Goal: Task Accomplishment & Management: Use online tool/utility

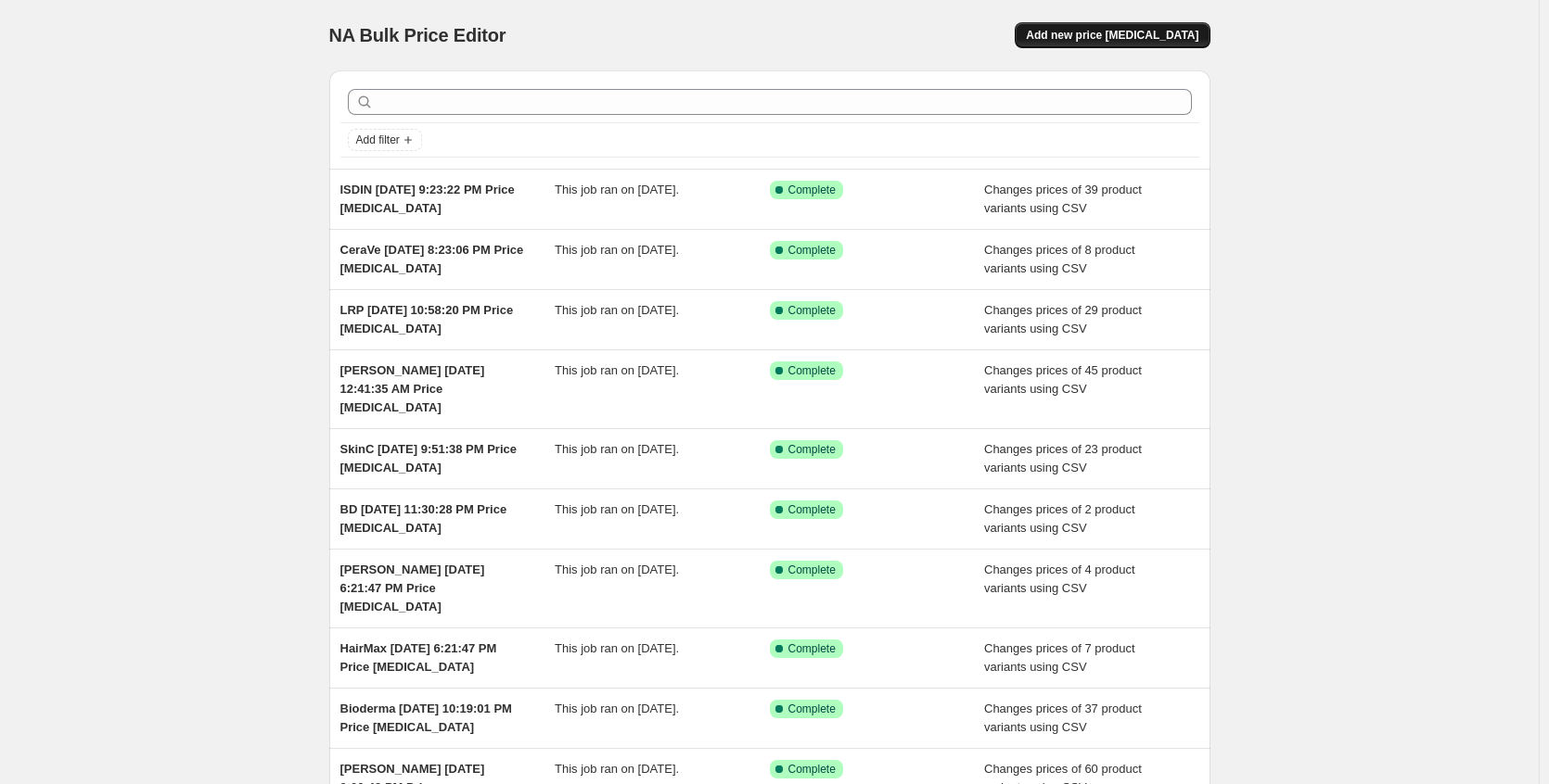
click at [1075, 43] on button "Add new price change job" at bounding box center [1112, 35] width 195 height 26
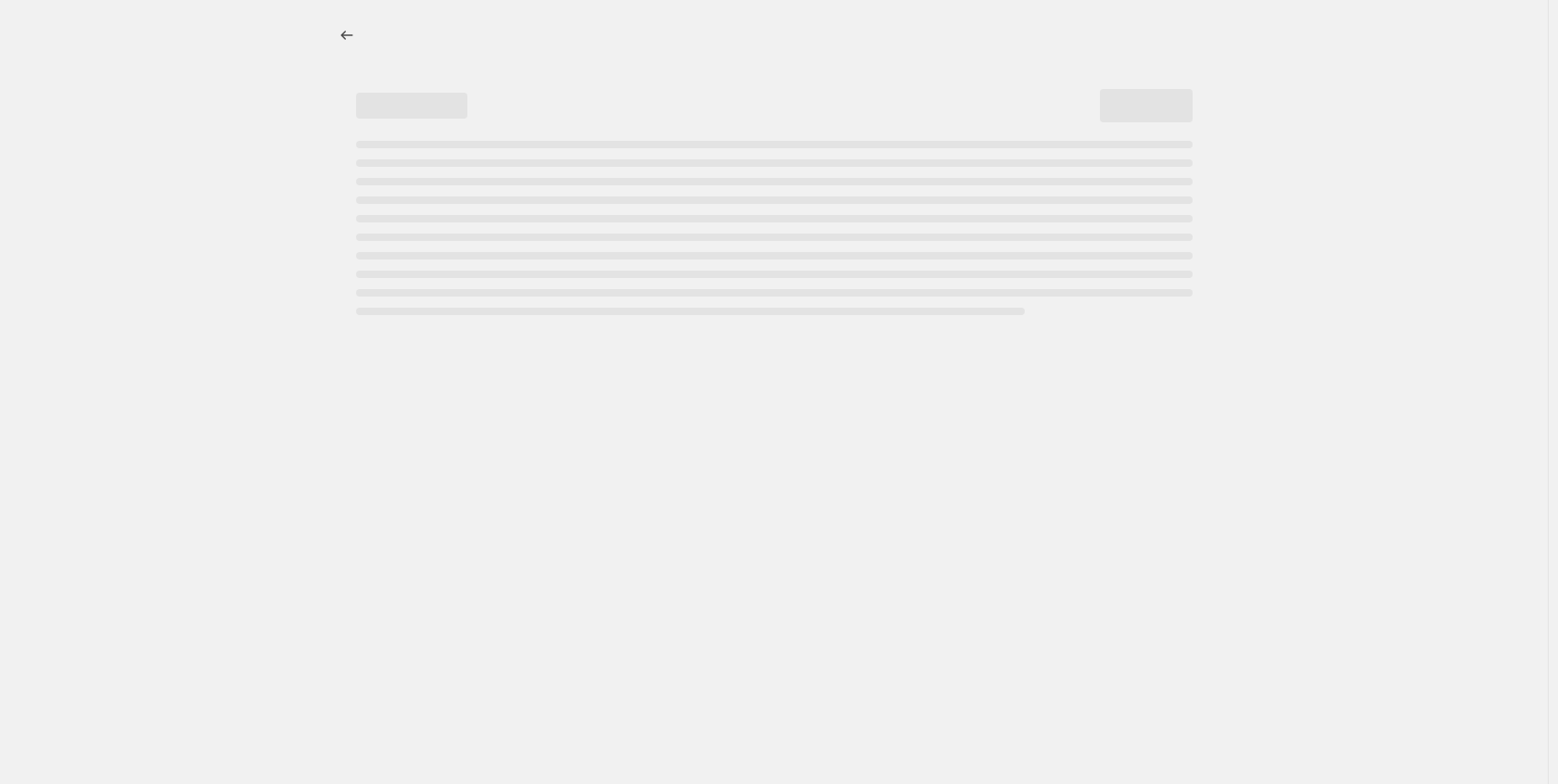
select select "percentage"
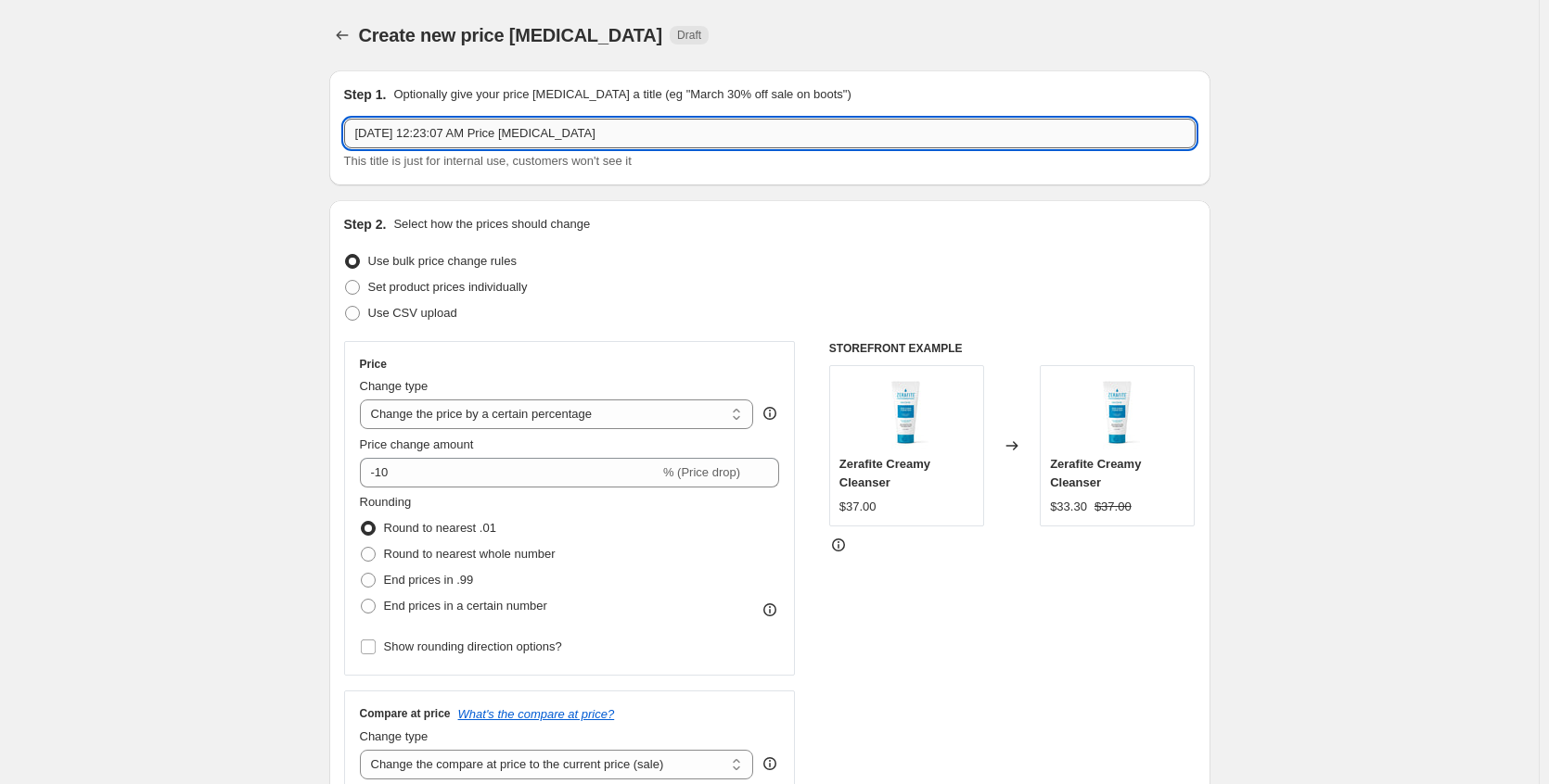
click at [357, 137] on input "Aug 28, 2025, 12:23:07 AM Price change job" at bounding box center [770, 133] width 852 height 30
type input "Image Aug 28, 2025, 12:23:07 AM Price change job"
click at [389, 301] on label "Use CSV upload" at bounding box center [401, 314] width 113 height 26
click at [346, 306] on input "Use CSV upload" at bounding box center [345, 306] width 1 height 1
radio input "true"
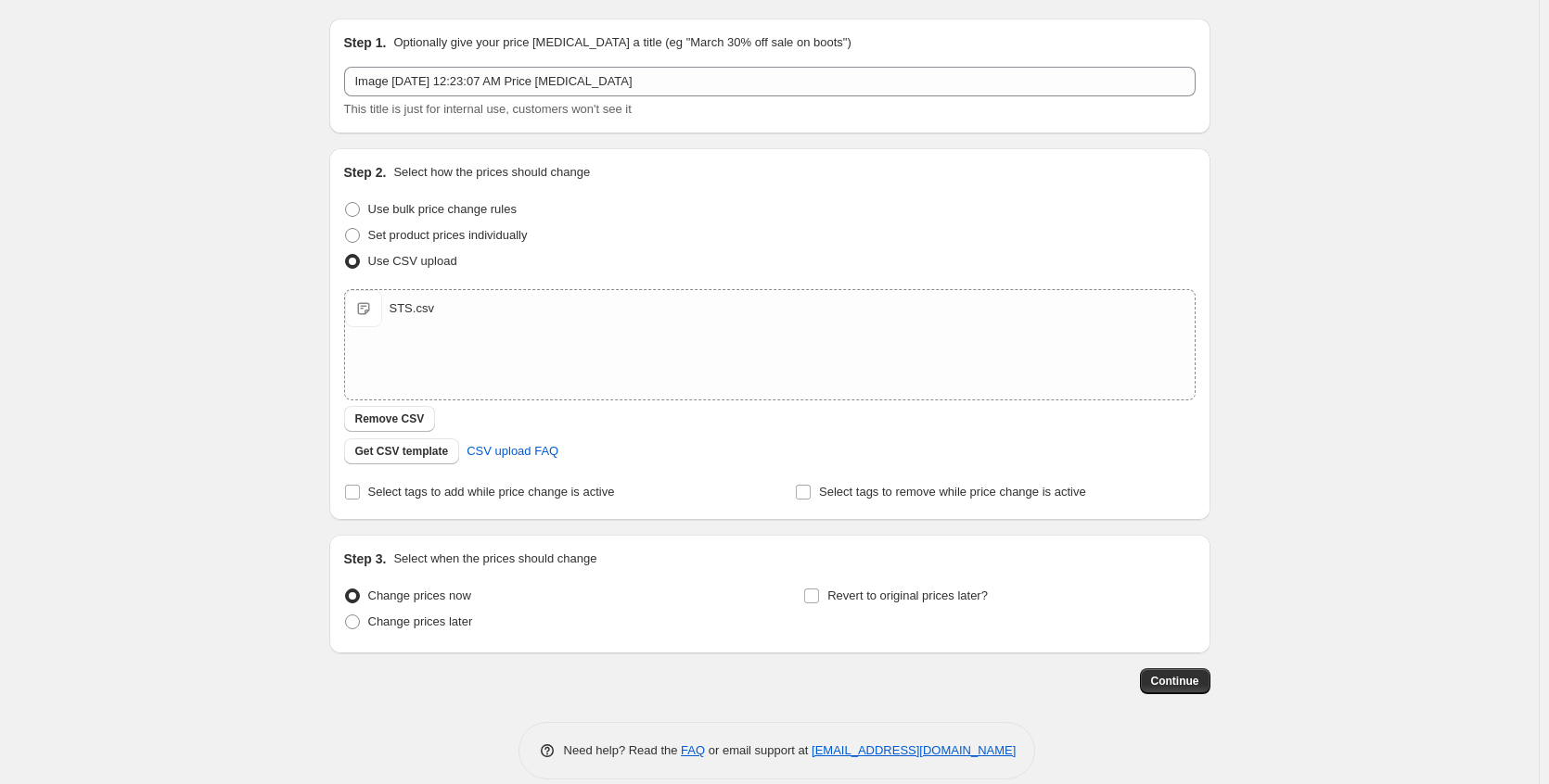
scroll to position [75, 0]
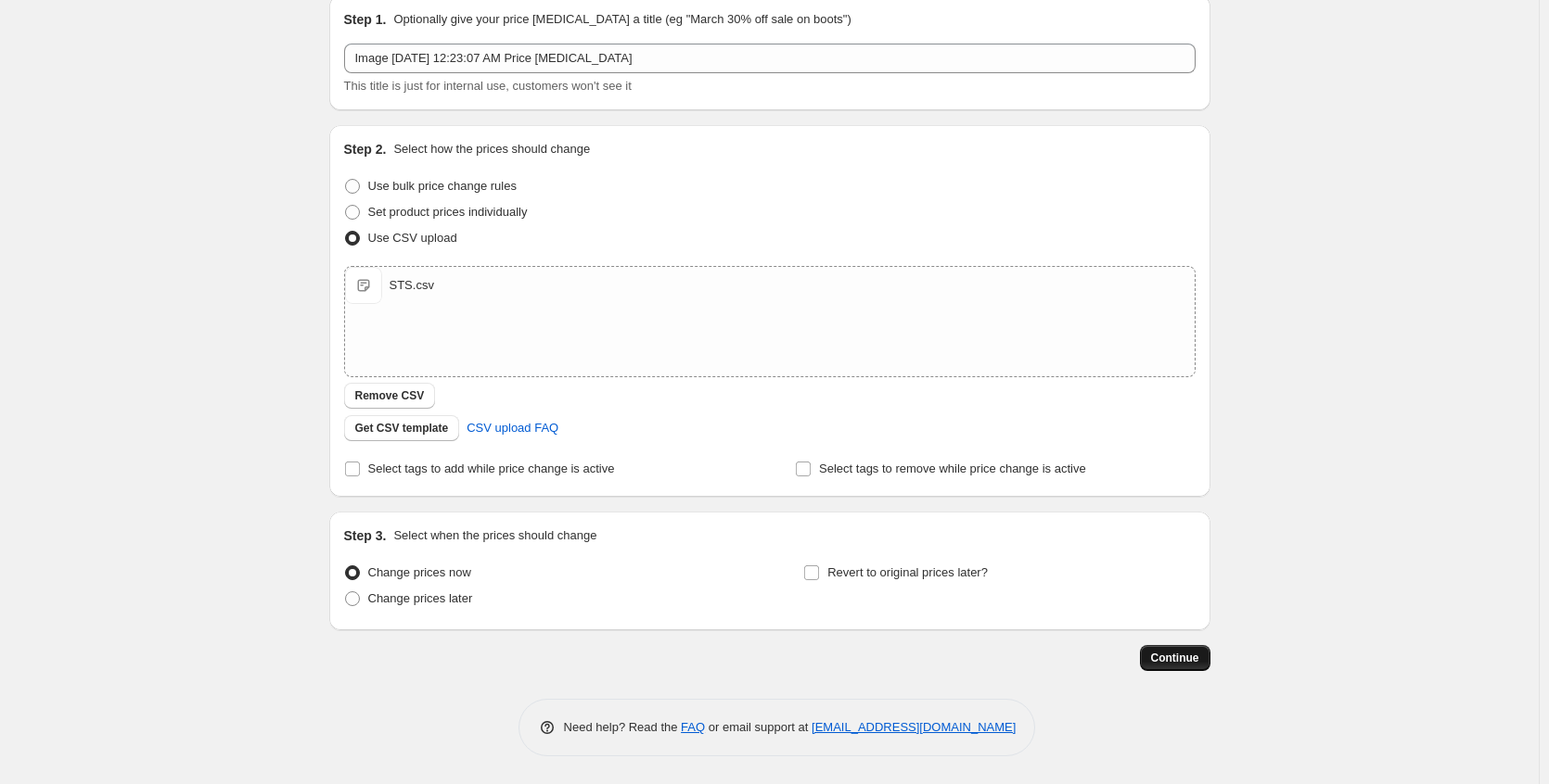
click at [1197, 646] on button "Continue" at bounding box center [1175, 658] width 70 height 26
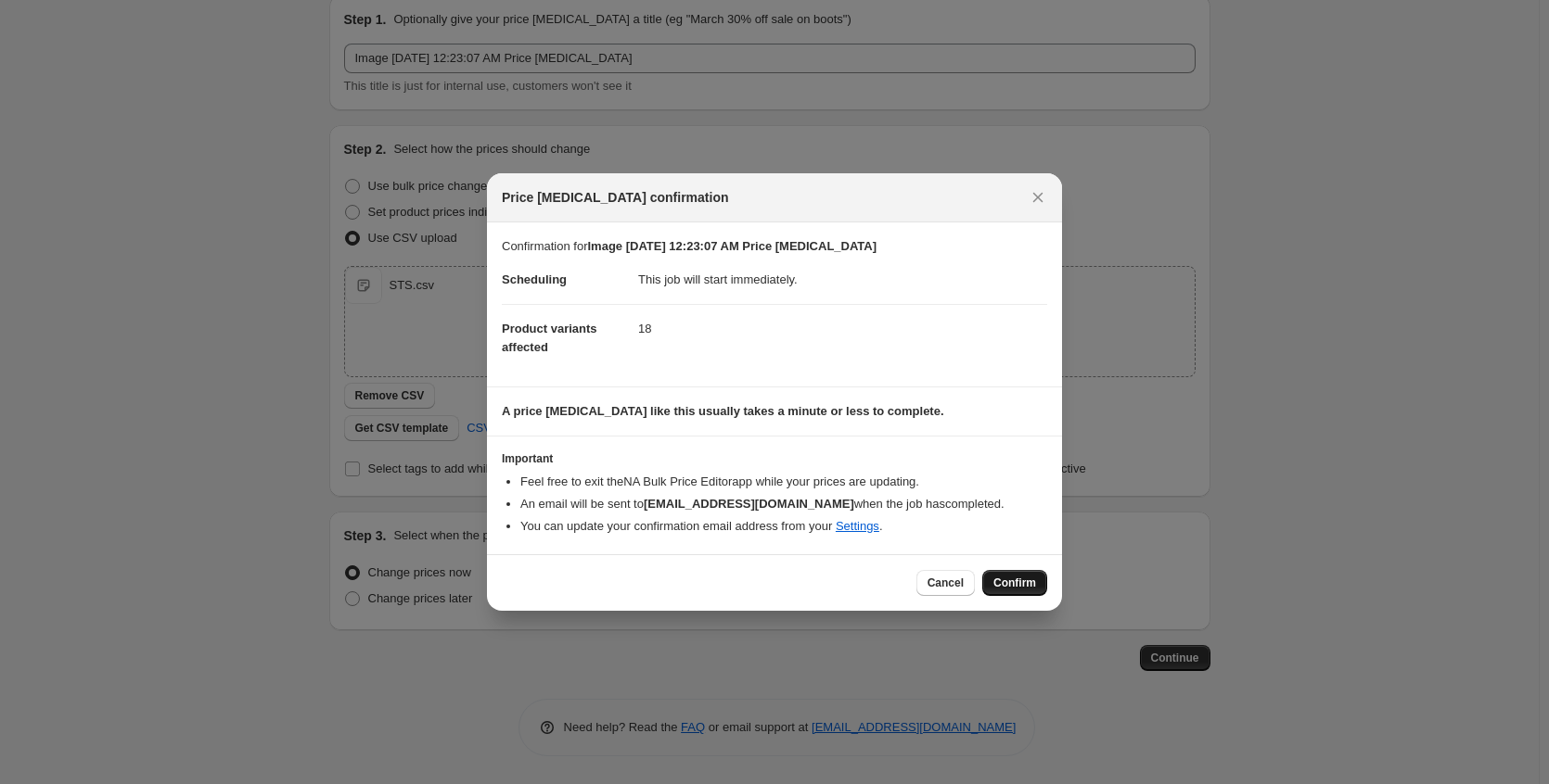
click at [1036, 595] on button "Confirm" at bounding box center [1015, 583] width 65 height 26
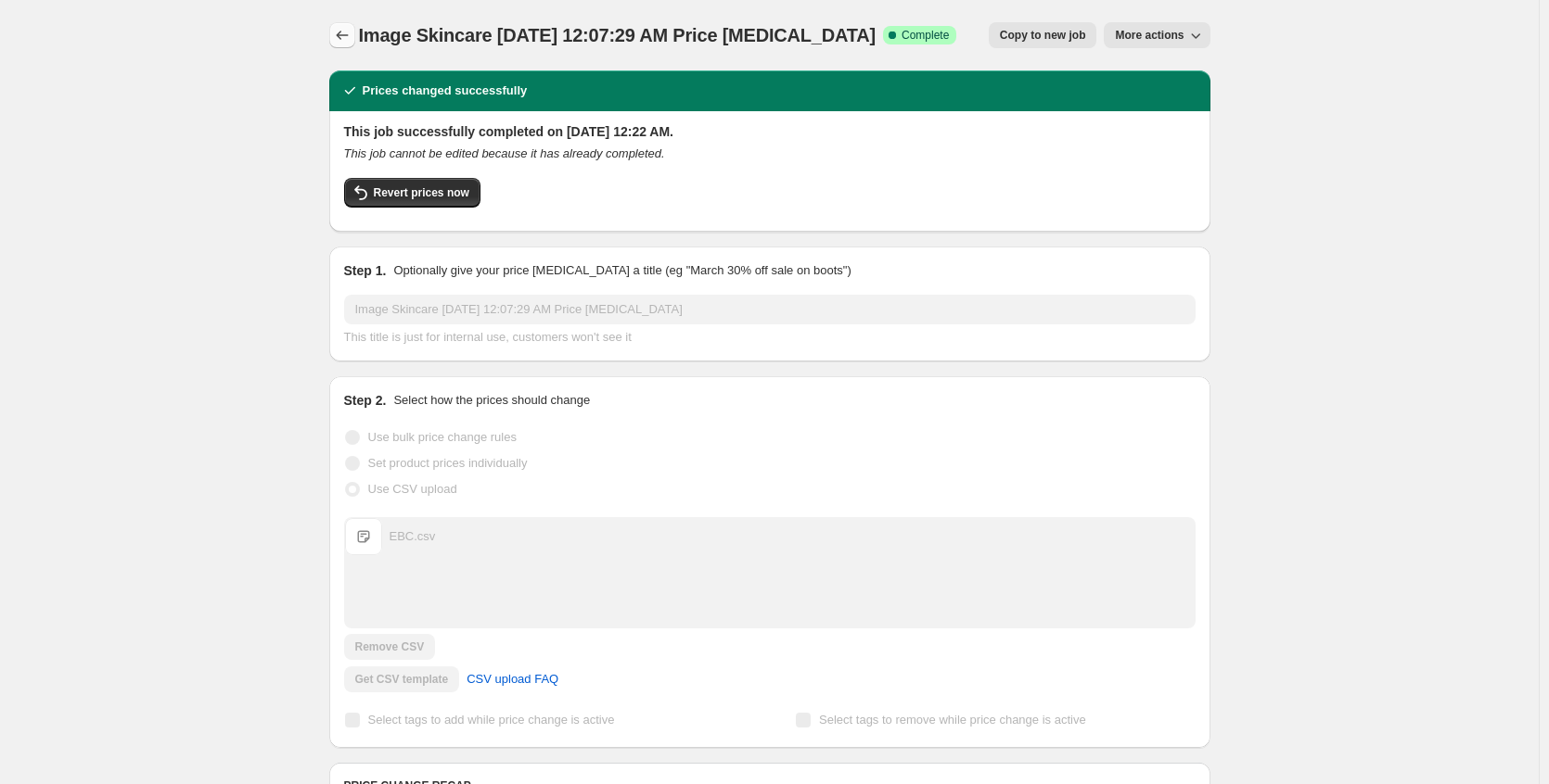
click at [343, 27] on icon "Price change jobs" at bounding box center [343, 35] width 19 height 19
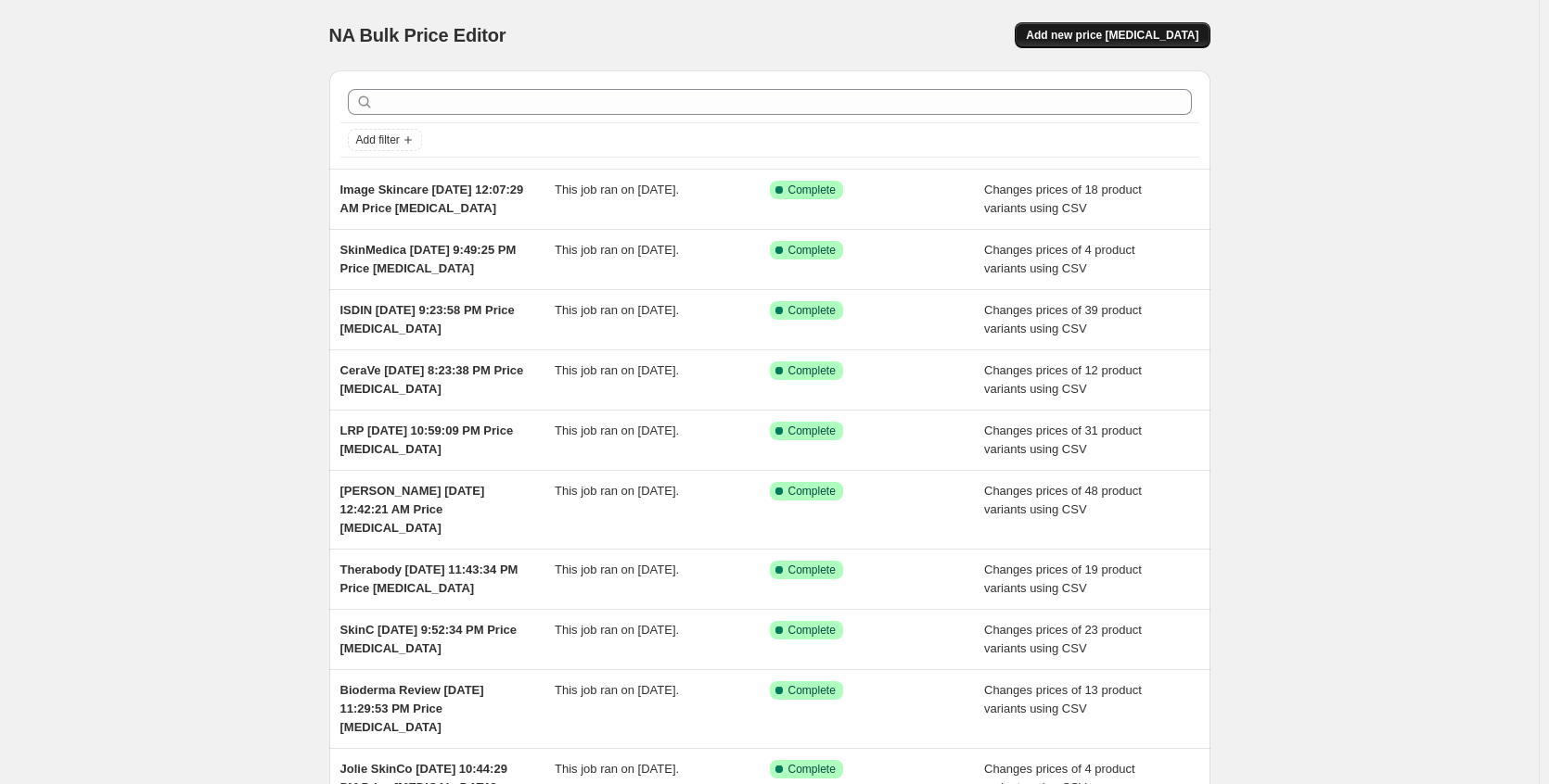
click at [1120, 37] on span "Add new price change job" at bounding box center [1112, 35] width 173 height 15
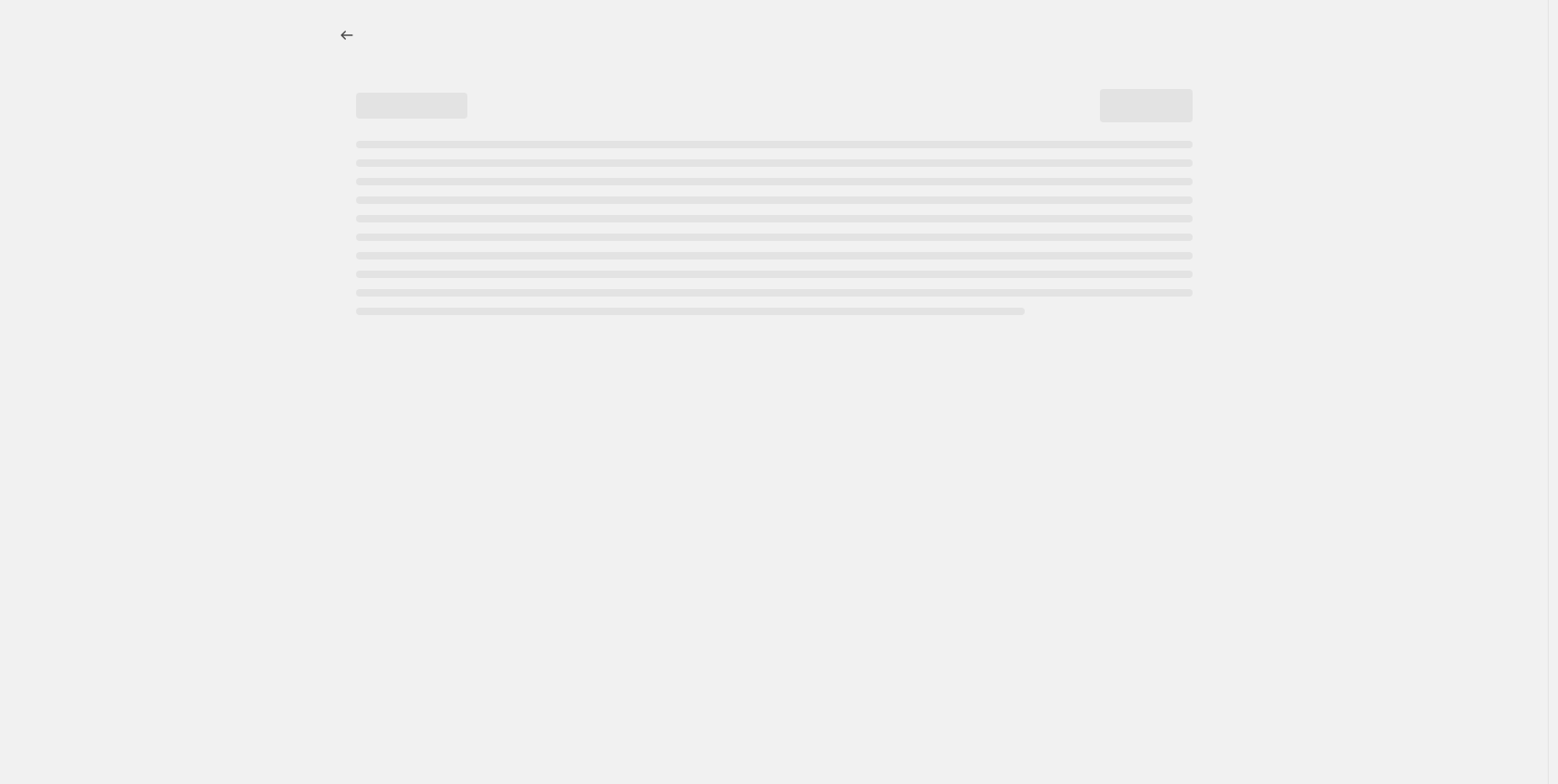
select select "percentage"
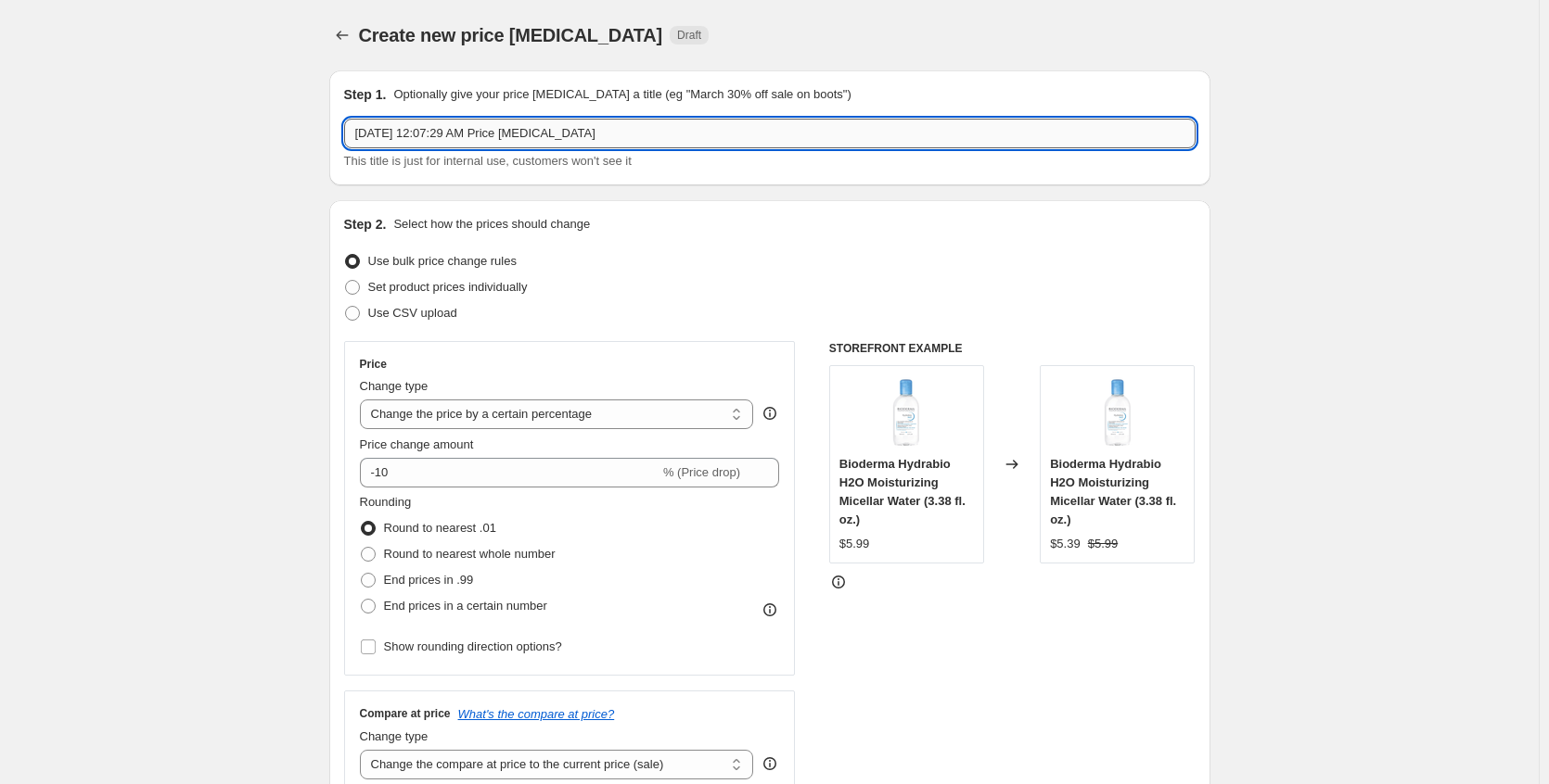
click at [355, 135] on input "Aug 28, 2025, 12:07:29 AM Price change job" at bounding box center [770, 133] width 852 height 30
type input "Avene Aug 28, 2025, 12:07:29 AM Price change job"
click at [395, 319] on span "Use CSV upload" at bounding box center [412, 313] width 89 height 14
click at [346, 307] on input "Use CSV upload" at bounding box center [345, 306] width 1 height 1
radio input "true"
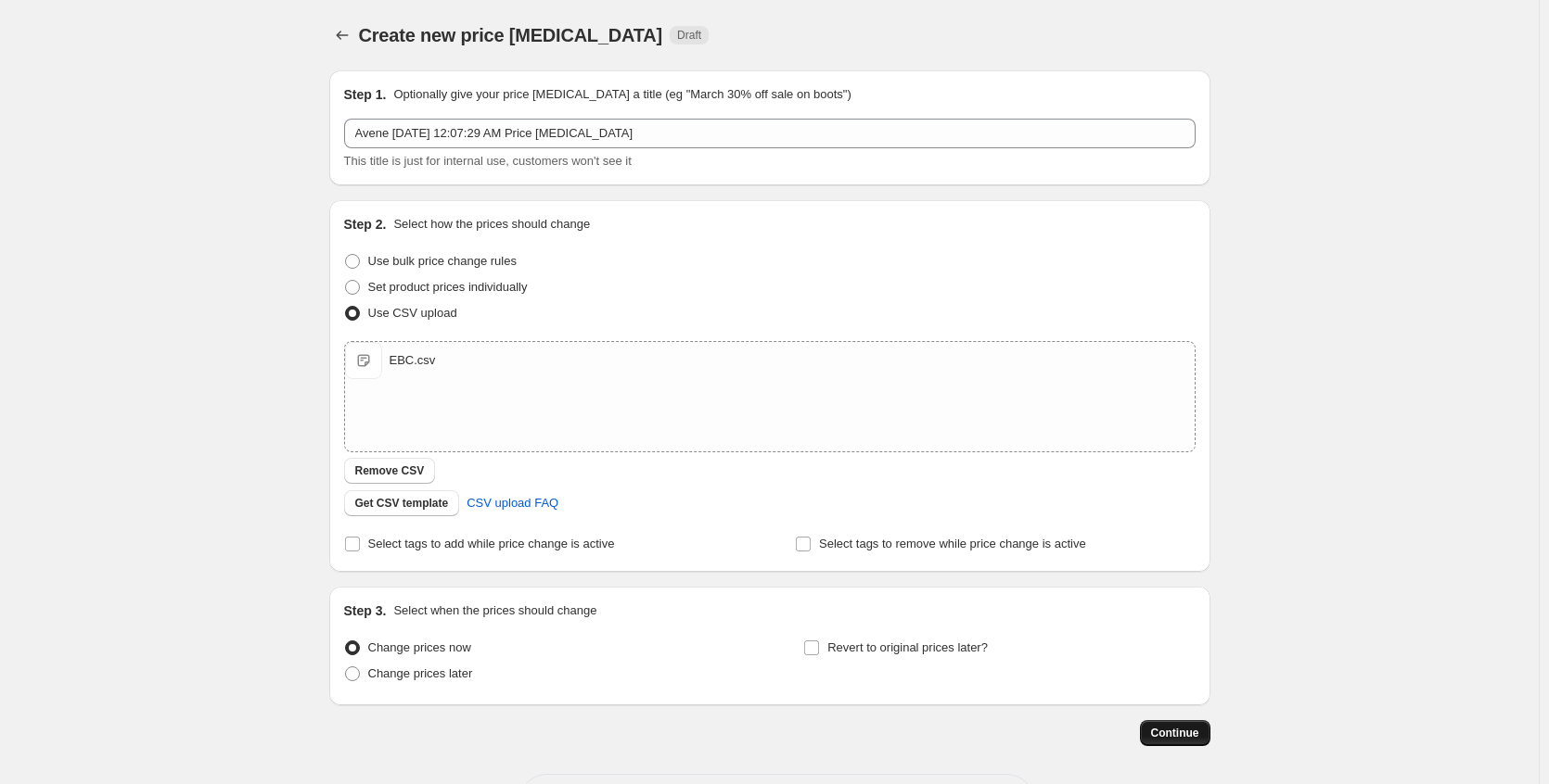
click at [1180, 727] on span "Continue" at bounding box center [1176, 734] width 49 height 15
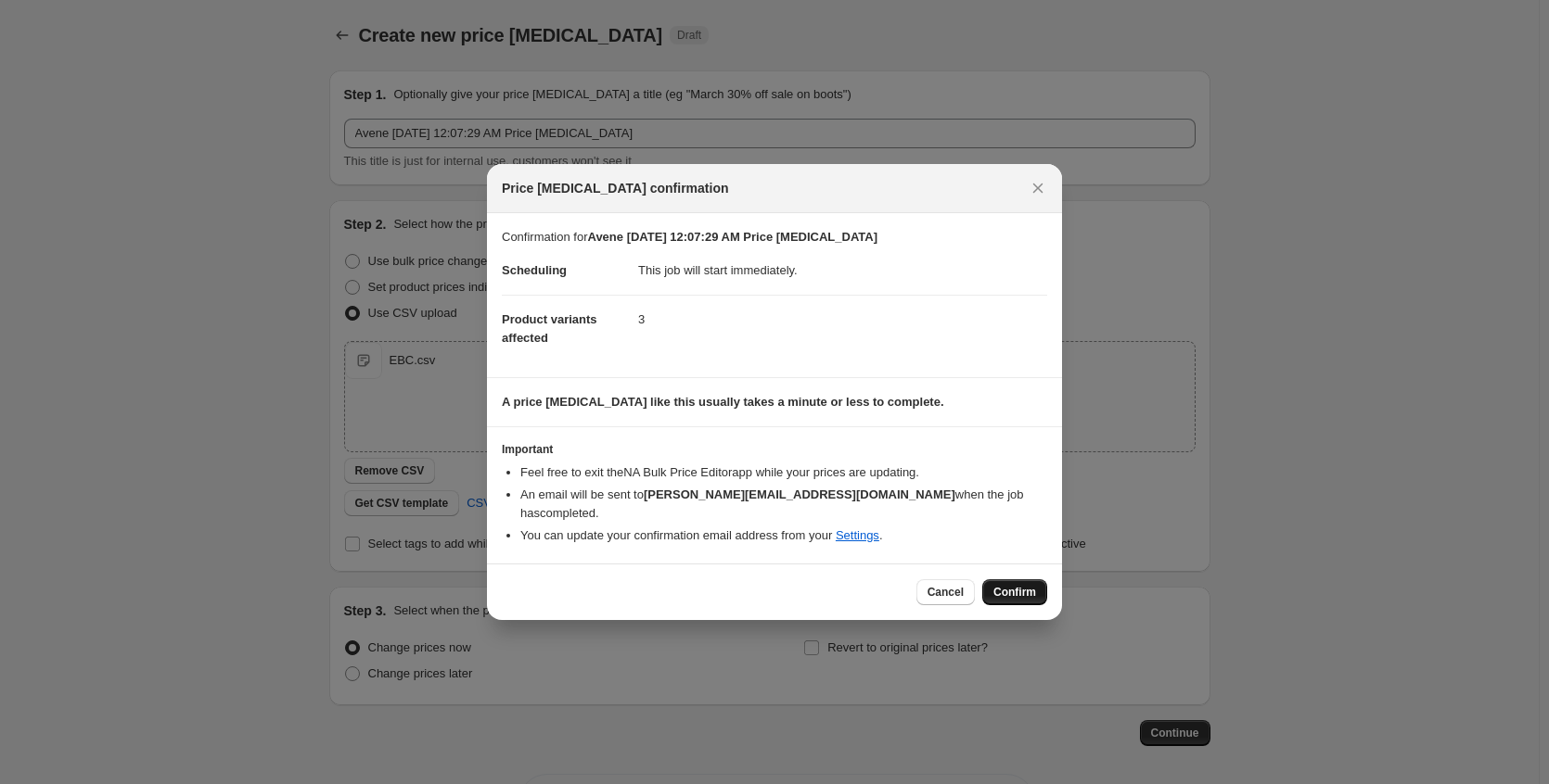
click at [1012, 580] on button "Confirm" at bounding box center [1015, 593] width 65 height 26
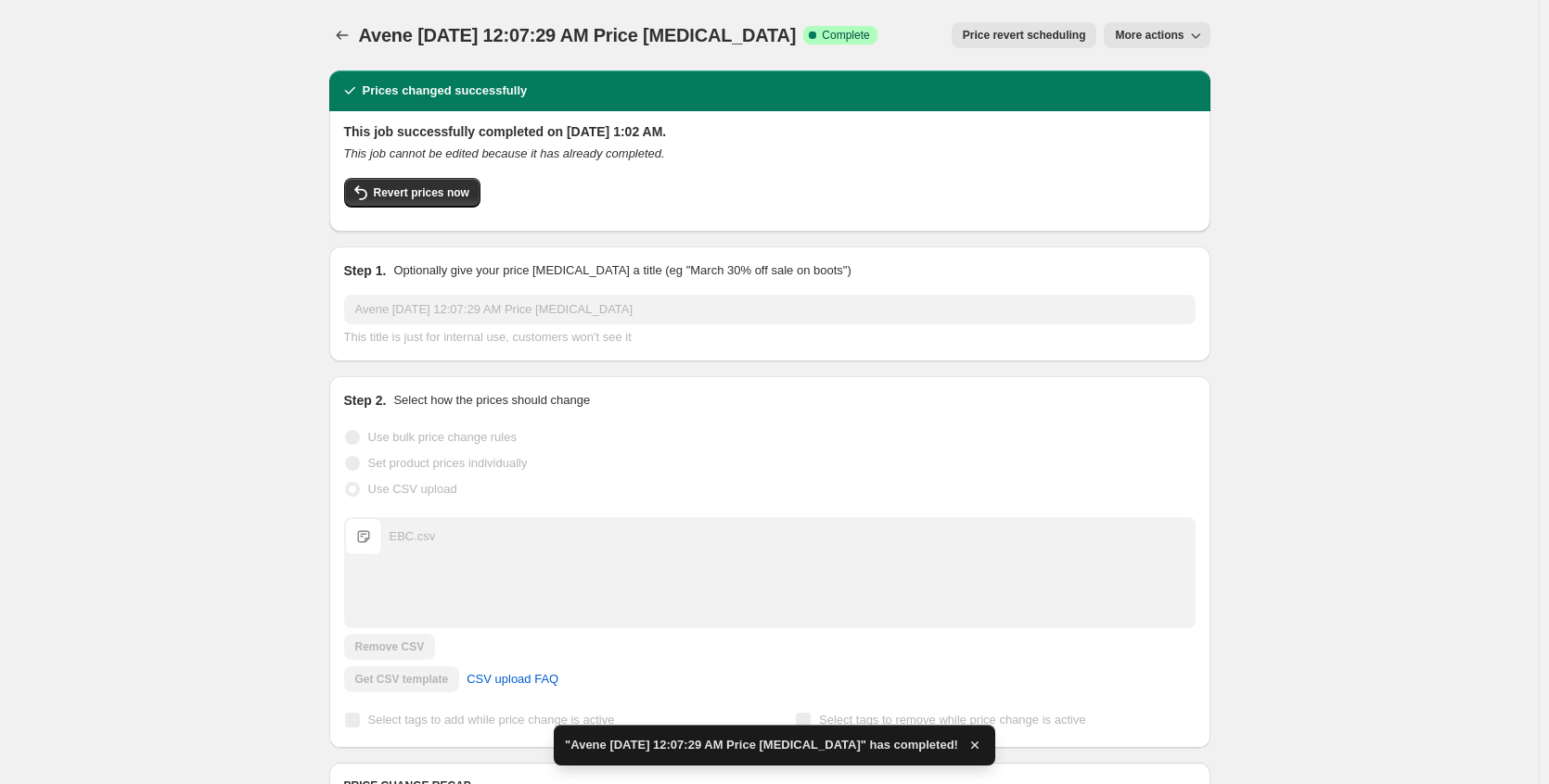
scroll to position [464, 0]
